Goal: Find specific fact: Find specific fact

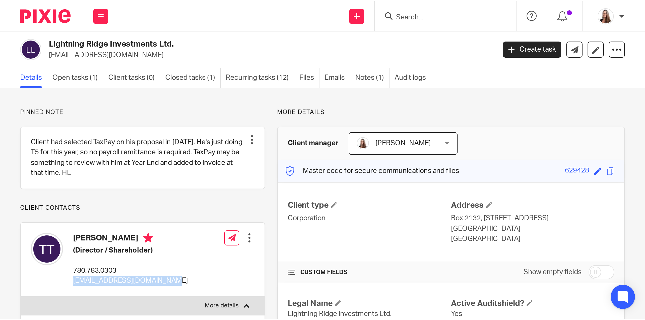
scroll to position [25, 0]
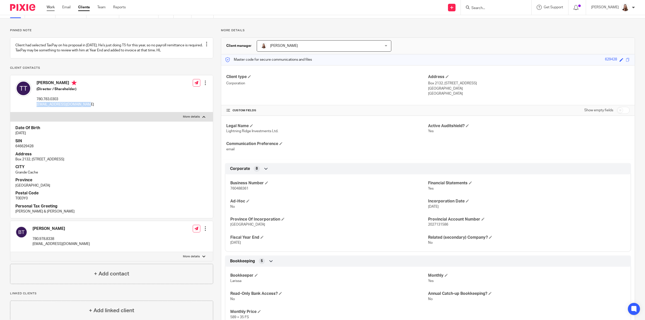
click at [48, 7] on link "Work" at bounding box center [51, 7] width 8 height 5
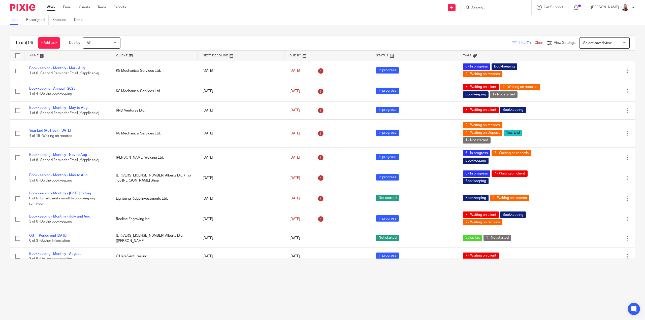
click at [124, 54] on link at bounding box center [154, 56] width 86 height 10
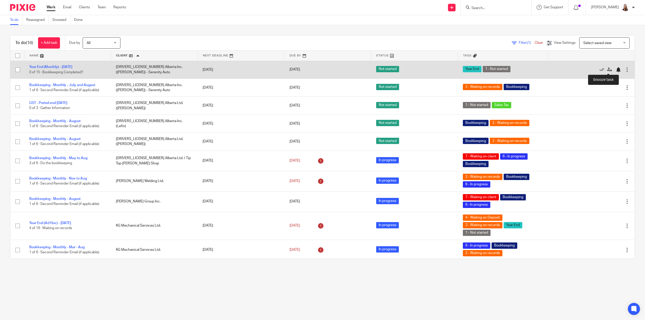
click at [616, 69] on div at bounding box center [618, 69] width 5 height 5
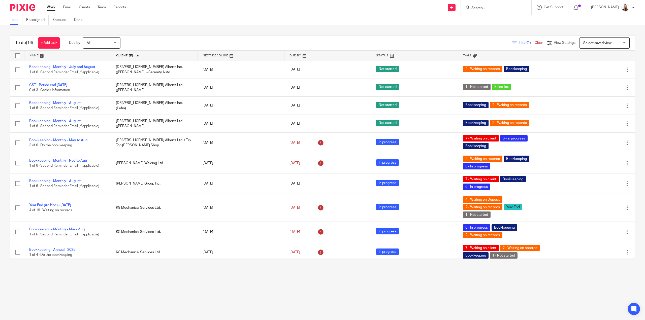
click at [500, 10] on input "Search" at bounding box center [493, 8] width 45 height 5
type input "kg"
click button "submit" at bounding box center [0, 0] width 0 height 0
click at [497, 22] on link at bounding box center [514, 24] width 89 height 16
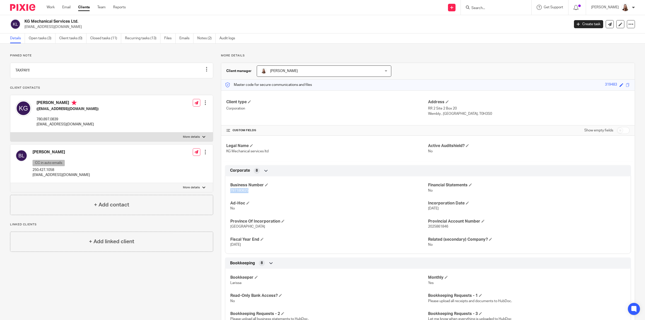
drag, startPoint x: 249, startPoint y: 191, endPoint x: 224, endPoint y: 190, distance: 25.0
click at [225, 190] on div "Business Number 797180825 Financial Statements No Ad-Hoc No Incorporation Date …" at bounding box center [428, 213] width 406 height 81
copy span "797180825"
drag, startPoint x: 447, startPoint y: 228, endPoint x: 426, endPoint y: 227, distance: 20.7
click at [428, 227] on p "2025861846" at bounding box center [527, 226] width 198 height 5
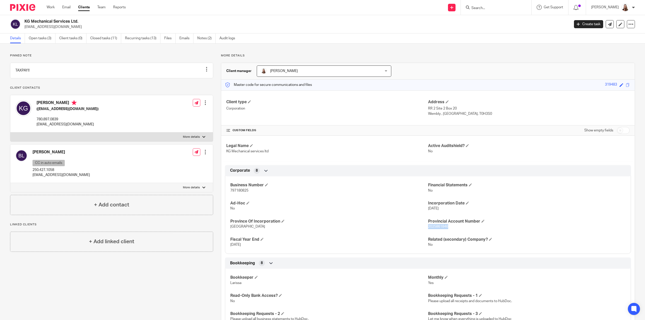
copy span "2025861846"
click at [189, 139] on p "More details" at bounding box center [191, 137] width 17 height 4
click at [10, 133] on input "More details" at bounding box center [10, 132] width 0 height 0
checkbox input "true"
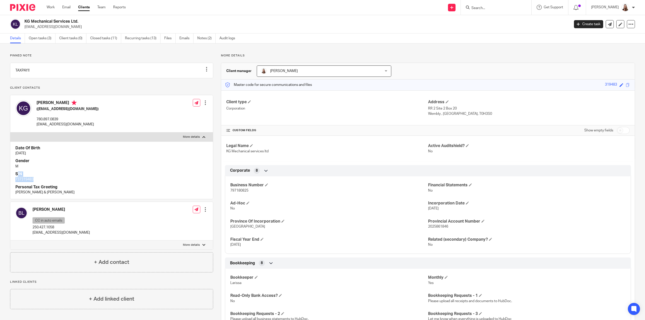
drag, startPoint x: 35, startPoint y: 187, endPoint x: 17, endPoint y: 182, distance: 18.2
click at [17, 182] on div "SIN 737319483" at bounding box center [111, 177] width 193 height 11
drag, startPoint x: 29, startPoint y: 183, endPoint x: 35, endPoint y: 183, distance: 5.1
click at [30, 182] on p "737319483" at bounding box center [111, 179] width 193 height 5
click at [37, 182] on p "737319483" at bounding box center [111, 179] width 193 height 5
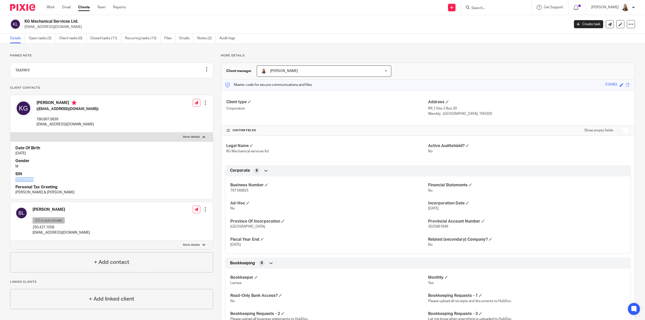
drag, startPoint x: 37, startPoint y: 183, endPoint x: 16, endPoint y: 186, distance: 20.4
click at [16, 182] on p "737319483" at bounding box center [111, 179] width 193 height 5
copy p "737319483"
drag, startPoint x: 466, startPoint y: 113, endPoint x: 454, endPoint y: 114, distance: 12.4
click at [454, 114] on p "Wembly , Alberta, T0H3S0" at bounding box center [529, 113] width 202 height 5
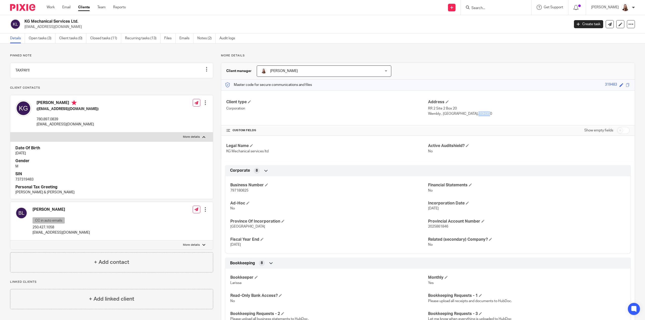
copy p "T0H3S0"
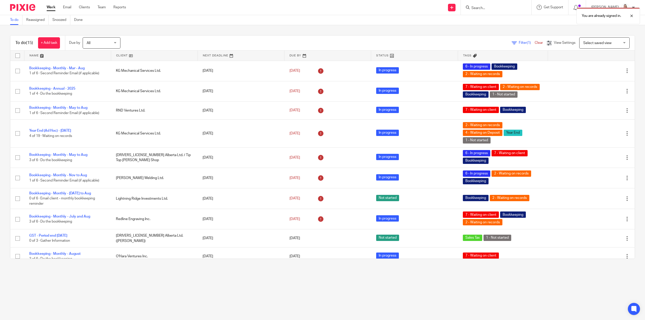
click at [487, 8] on div "You are already signed in." at bounding box center [482, 14] width 318 height 19
click at [478, 9] on div "You are already signed in." at bounding box center [482, 14] width 318 height 19
click at [493, 12] on div "You are already signed in." at bounding box center [482, 14] width 318 height 19
click at [519, 5] on form at bounding box center [498, 7] width 54 height 6
click at [481, 11] on div "You are already signed in." at bounding box center [482, 14] width 318 height 19
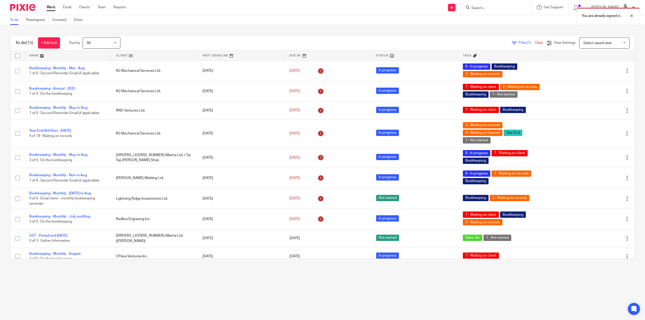
click at [480, 10] on div "You are already signed in." at bounding box center [482, 14] width 318 height 19
click at [634, 16] on div at bounding box center [628, 16] width 14 height 6
click at [503, 9] on input "Search" at bounding box center [493, 8] width 45 height 5
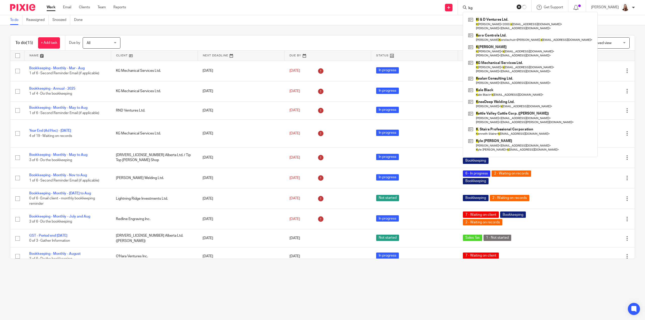
type input "kg"
click button "submit" at bounding box center [0, 0] width 0 height 0
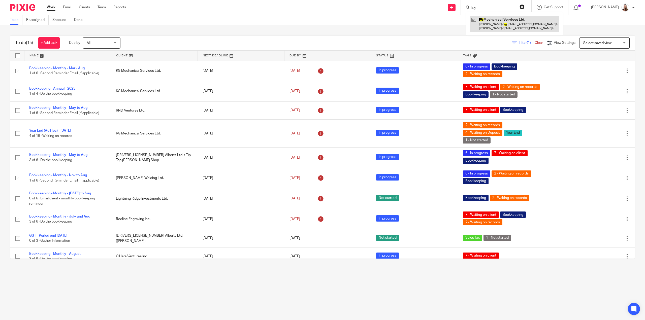
click at [500, 30] on link at bounding box center [514, 24] width 89 height 16
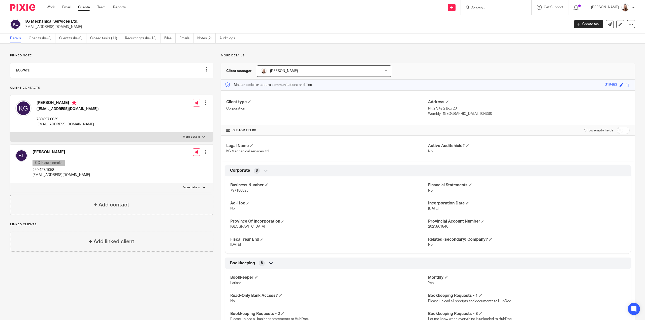
click at [200, 140] on label "More details" at bounding box center [111, 137] width 203 height 9
click at [10, 133] on input "More details" at bounding box center [10, 132] width 0 height 0
checkbox input "true"
